Goal: Task Accomplishment & Management: Use online tool/utility

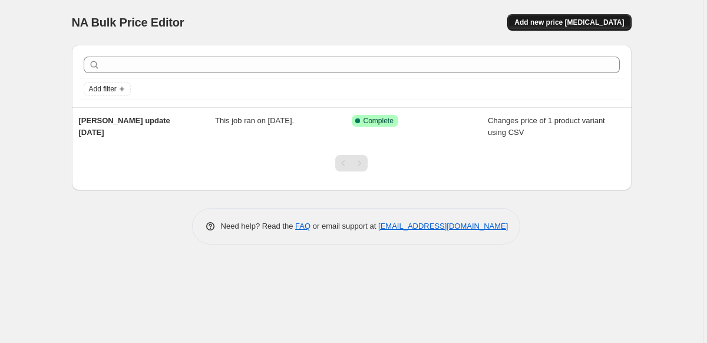
click at [595, 23] on span "Add new price [MEDICAL_DATA]" at bounding box center [569, 22] width 110 height 9
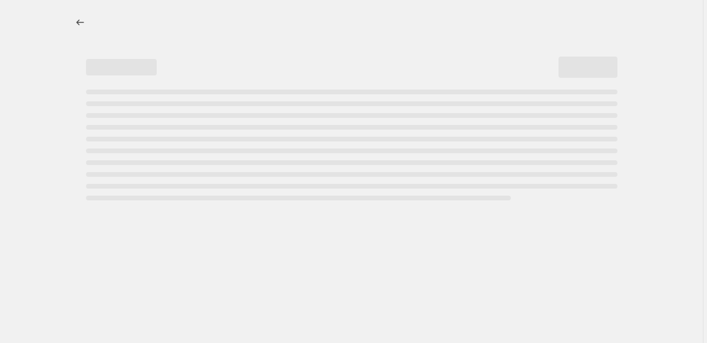
select select "percentage"
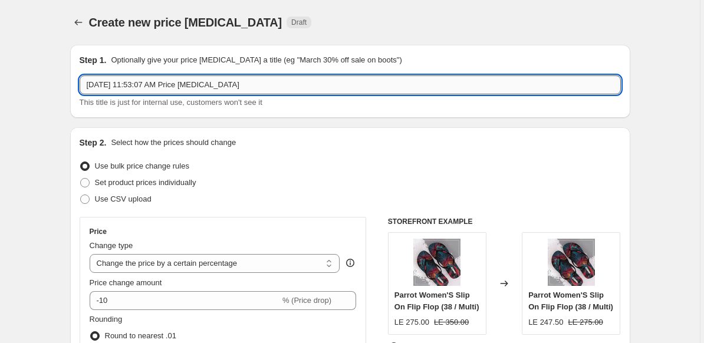
click at [272, 85] on input "[DATE] 11:53:07 AM Price [MEDICAL_DATA]" at bounding box center [350, 84] width 541 height 19
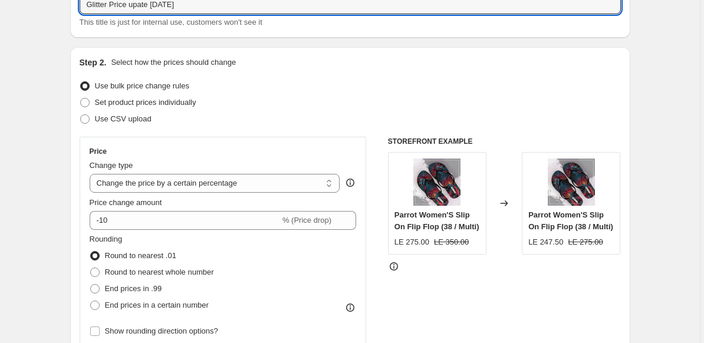
scroll to position [117, 0]
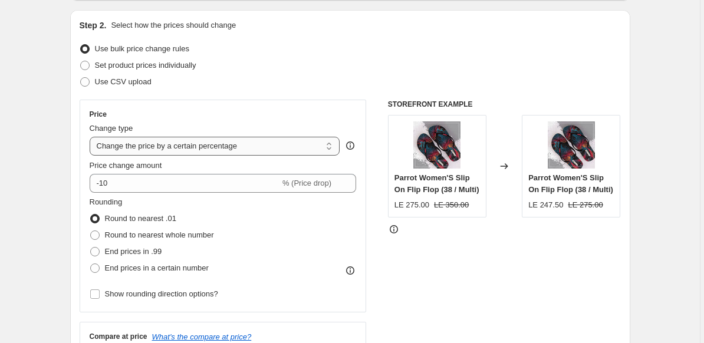
type input "Glitter Price upate [DATE]"
click at [282, 146] on select "Change the price to a certain amount Change the price by a certain amount Chang…" at bounding box center [215, 146] width 250 height 19
click at [137, 64] on span "Set product prices individually" at bounding box center [145, 65] width 101 height 9
click at [81, 61] on input "Set product prices individually" at bounding box center [80, 61] width 1 height 1
radio input "true"
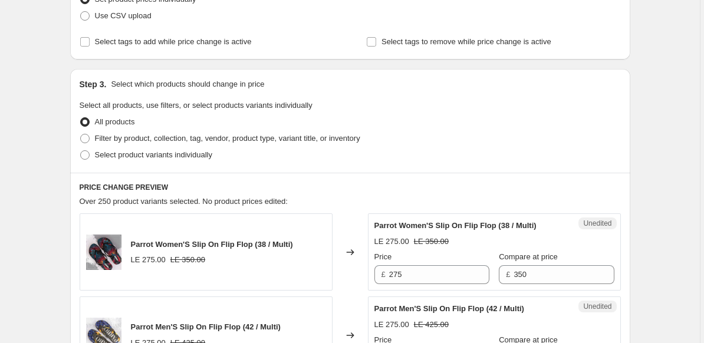
scroll to position [0, 0]
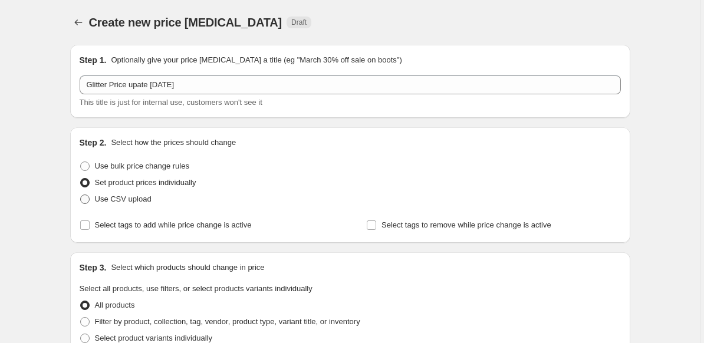
click at [104, 204] on span "Use CSV upload" at bounding box center [123, 199] width 57 height 12
click at [81, 195] on input "Use CSV upload" at bounding box center [80, 194] width 1 height 1
radio input "true"
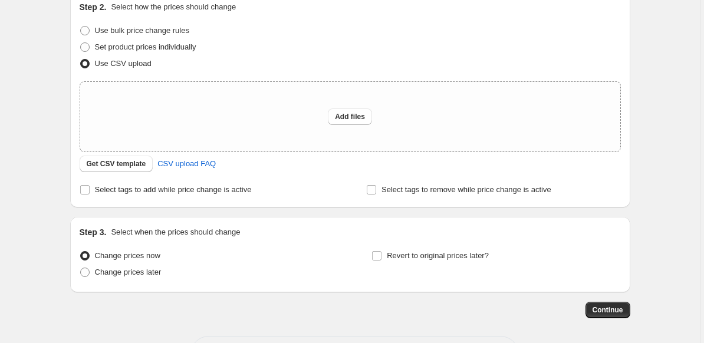
scroll to position [180, 0]
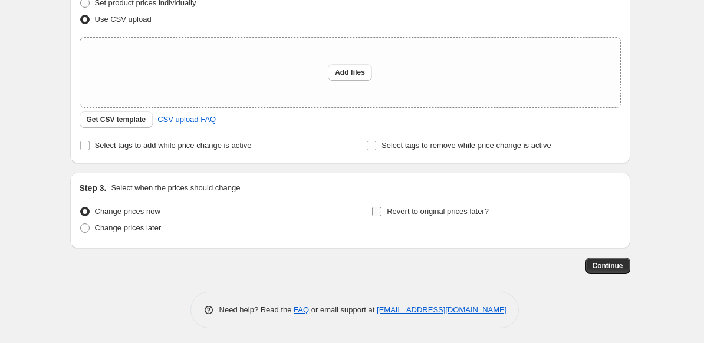
click at [381, 211] on input "Revert to original prices later?" at bounding box center [376, 211] width 9 height 9
checkbox input "true"
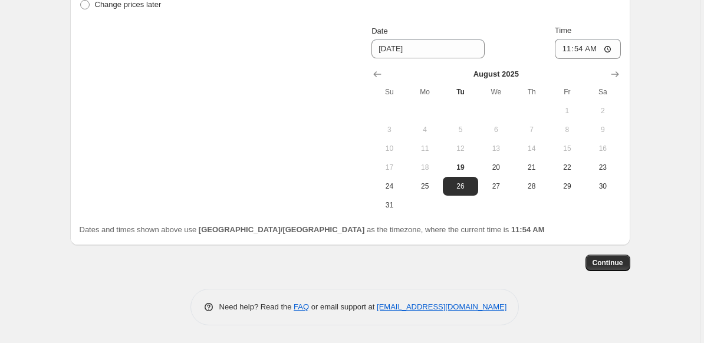
scroll to position [321, 0]
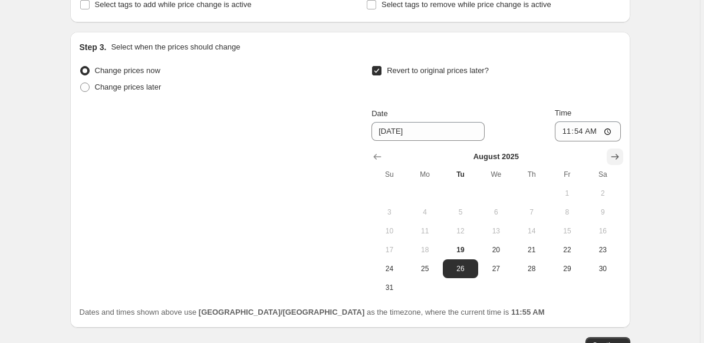
click at [621, 152] on icon "Show next month, September 2025" at bounding box center [615, 157] width 12 height 12
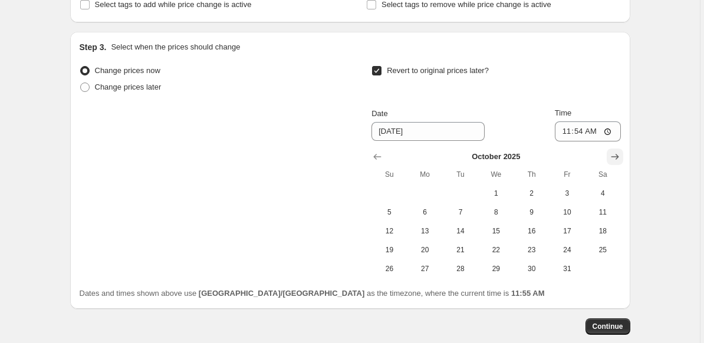
click at [621, 152] on icon "Show next month, November 2025" at bounding box center [615, 157] width 12 height 12
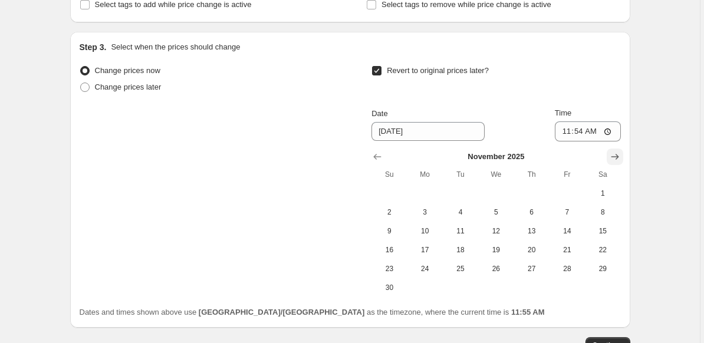
click at [621, 152] on icon "Show next month, December 2025" at bounding box center [615, 157] width 12 height 12
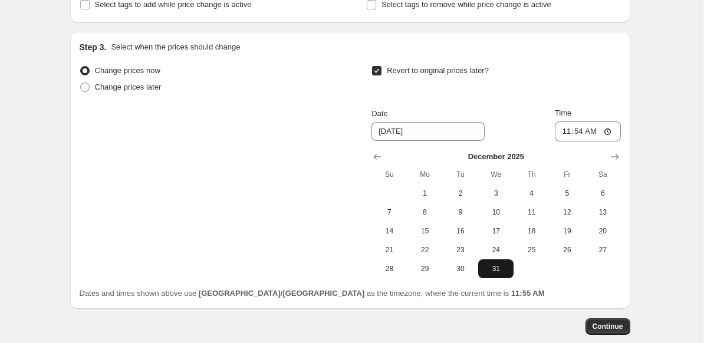
click at [500, 269] on span "31" at bounding box center [496, 268] width 26 height 9
type input "[DATE]"
click at [626, 67] on div "Step 3. Select when the prices should change Change prices now Change prices la…" at bounding box center [350, 170] width 560 height 277
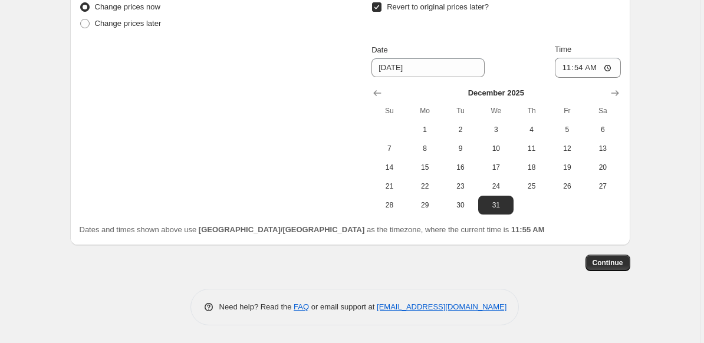
scroll to position [0, 0]
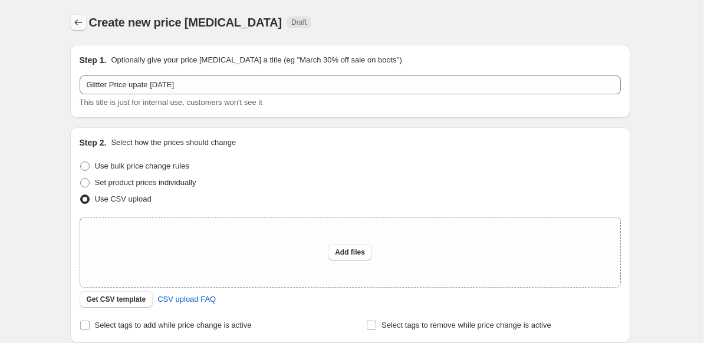
click at [79, 24] on icon "Price change jobs" at bounding box center [78, 23] width 12 height 12
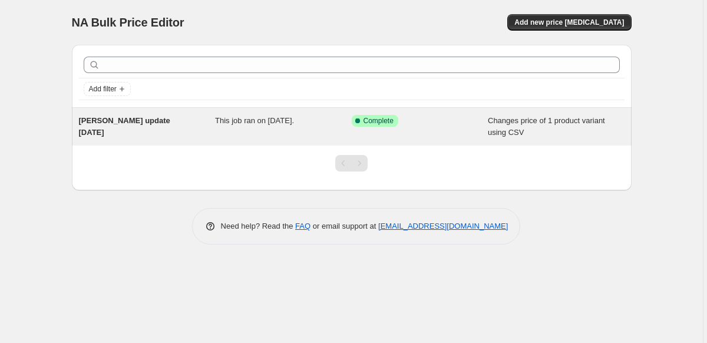
click at [257, 127] on div "This job ran on [DATE]." at bounding box center [283, 127] width 137 height 24
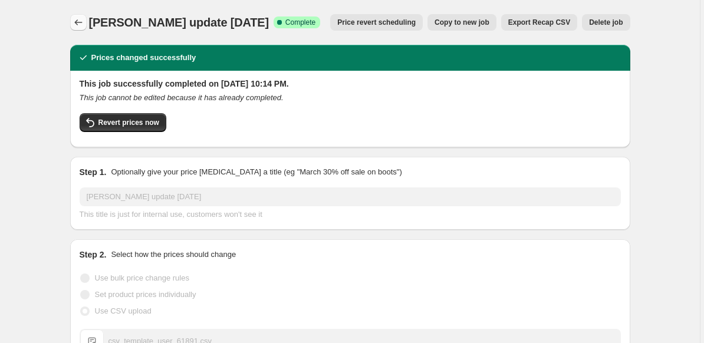
click at [80, 21] on icon "Price change jobs" at bounding box center [78, 23] width 12 height 12
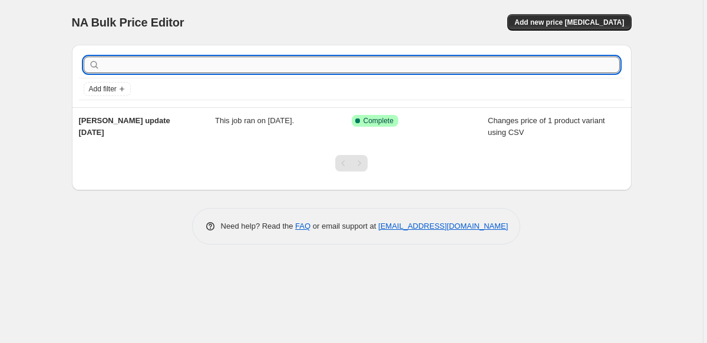
click at [153, 68] on input "text" at bounding box center [361, 65] width 517 height 17
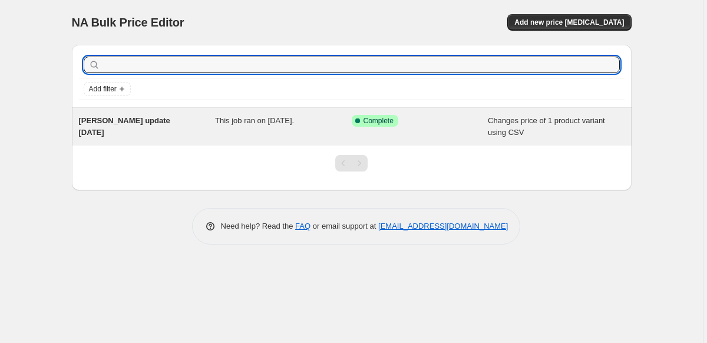
click at [527, 118] on span "Changes price of 1 product variant using CSV" at bounding box center [546, 126] width 117 height 21
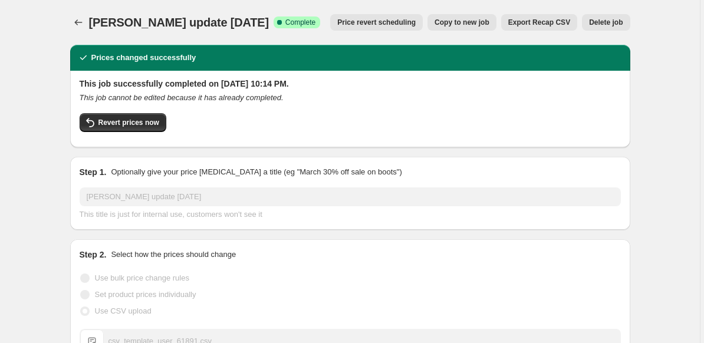
click at [556, 25] on span "Export Recap CSV" at bounding box center [539, 22] width 62 height 9
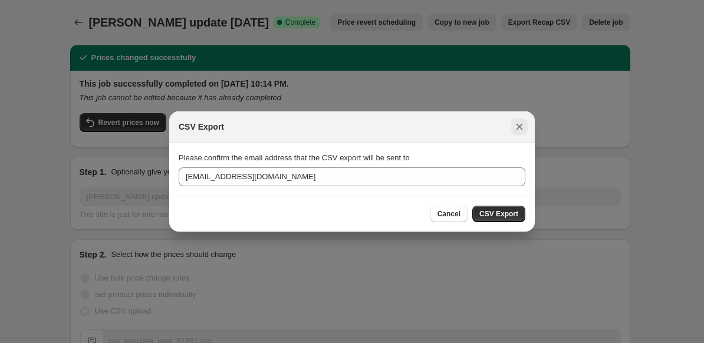
click at [522, 124] on icon "Close" at bounding box center [519, 127] width 12 height 12
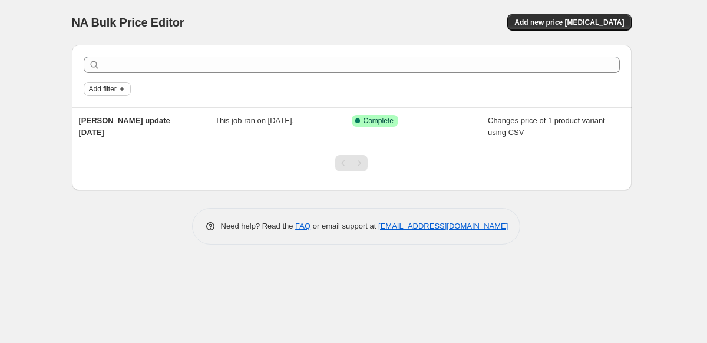
click at [117, 89] on span "Add filter" at bounding box center [103, 88] width 28 height 9
click at [200, 94] on div "Add filter" at bounding box center [352, 89] width 536 height 14
click at [111, 89] on span "Add filter" at bounding box center [103, 88] width 28 height 9
click at [292, 92] on div "Add filter" at bounding box center [352, 89] width 536 height 14
click at [577, 20] on span "Add new price [MEDICAL_DATA]" at bounding box center [569, 22] width 110 height 9
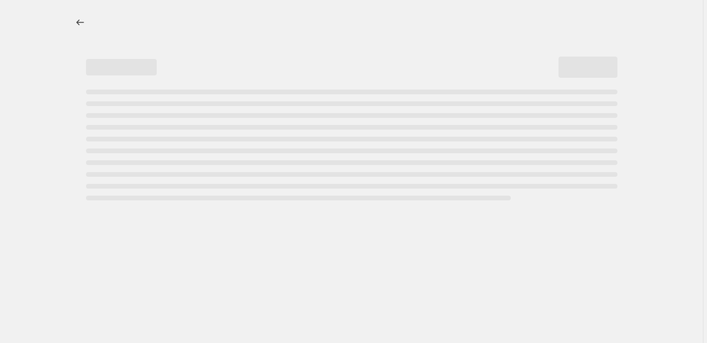
select select "percentage"
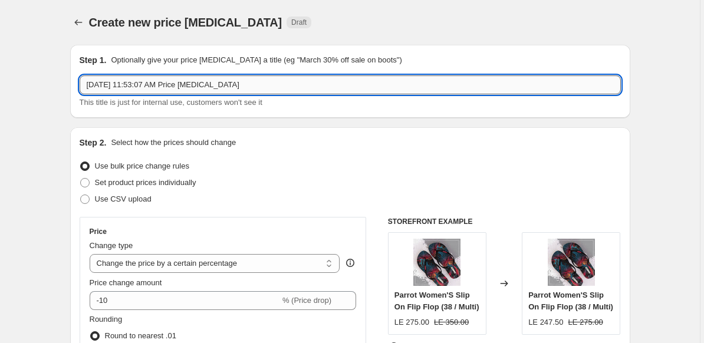
click at [268, 87] on input "[DATE] 11:53:07 AM Price [MEDICAL_DATA]" at bounding box center [350, 84] width 541 height 19
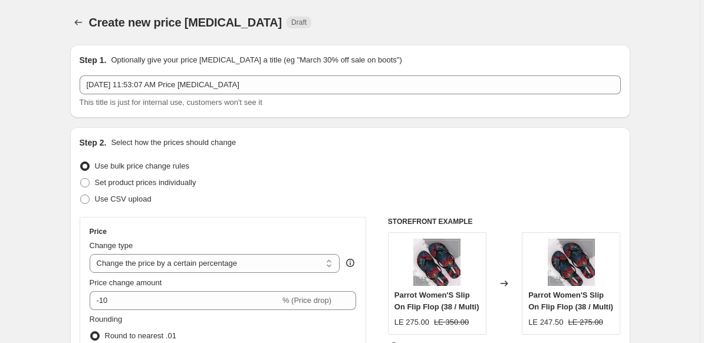
click at [289, 104] on div "This title is just for internal use, customers won't see it" at bounding box center [350, 103] width 541 height 12
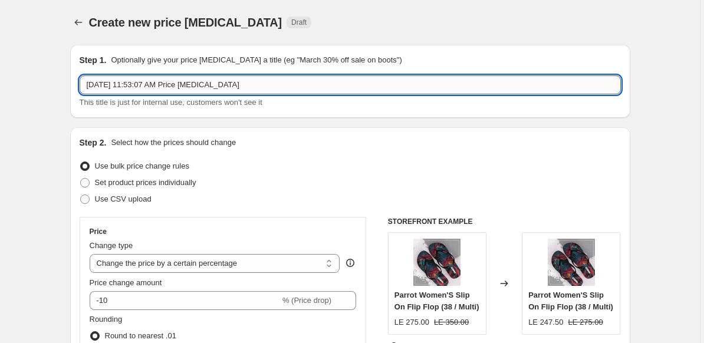
click at [266, 84] on input "[DATE] 11:53:07 AM Price [MEDICAL_DATA]" at bounding box center [350, 84] width 541 height 19
click at [340, 114] on div "Step 1. Optionally give your price [MEDICAL_DATA] a title (eg "March 30% off sa…" at bounding box center [350, 81] width 560 height 73
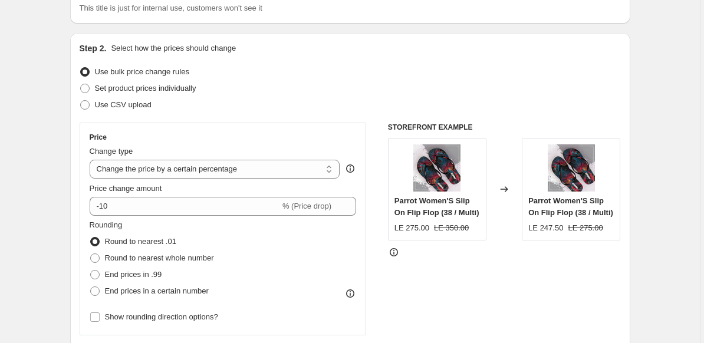
scroll to position [94, 0]
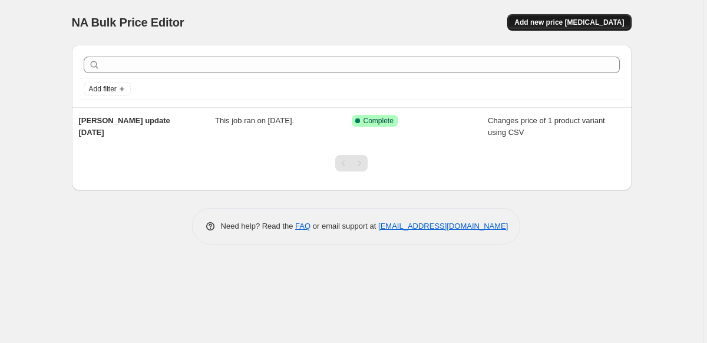
click at [562, 20] on span "Add new price [MEDICAL_DATA]" at bounding box center [569, 22] width 110 height 9
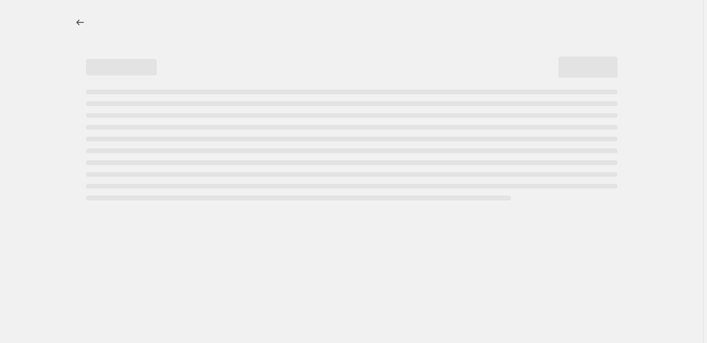
select select "percentage"
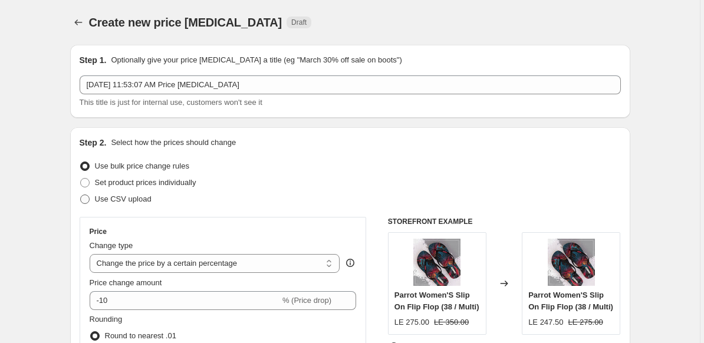
click at [138, 199] on span "Use CSV upload" at bounding box center [123, 198] width 57 height 9
click at [81, 195] on input "Use CSV upload" at bounding box center [80, 194] width 1 height 1
radio input "true"
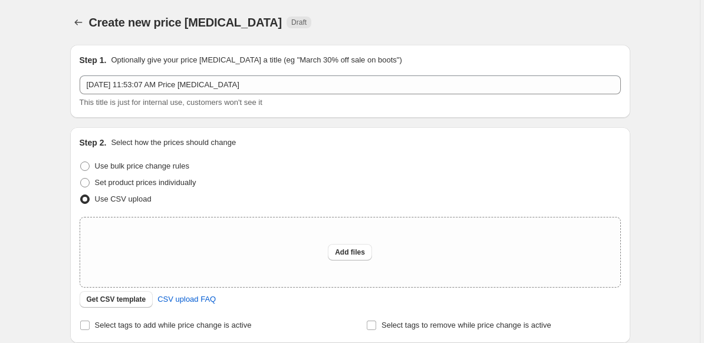
scroll to position [110, 0]
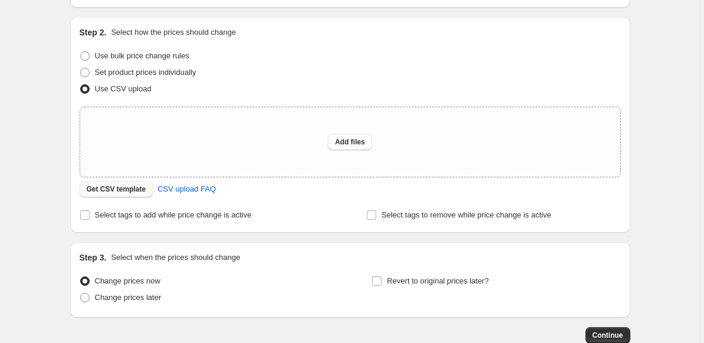
click at [104, 190] on span "Get CSV template" at bounding box center [117, 188] width 60 height 9
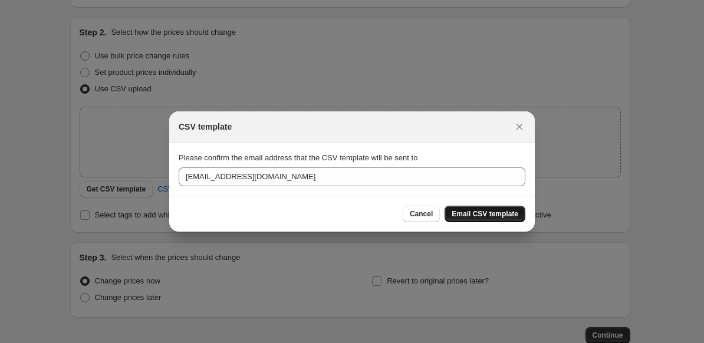
click at [479, 217] on span "Email CSV template" at bounding box center [484, 213] width 67 height 9
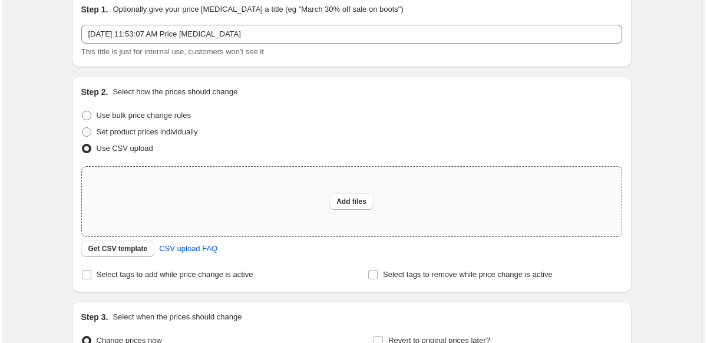
scroll to position [0, 0]
